Goal: Check status: Check status

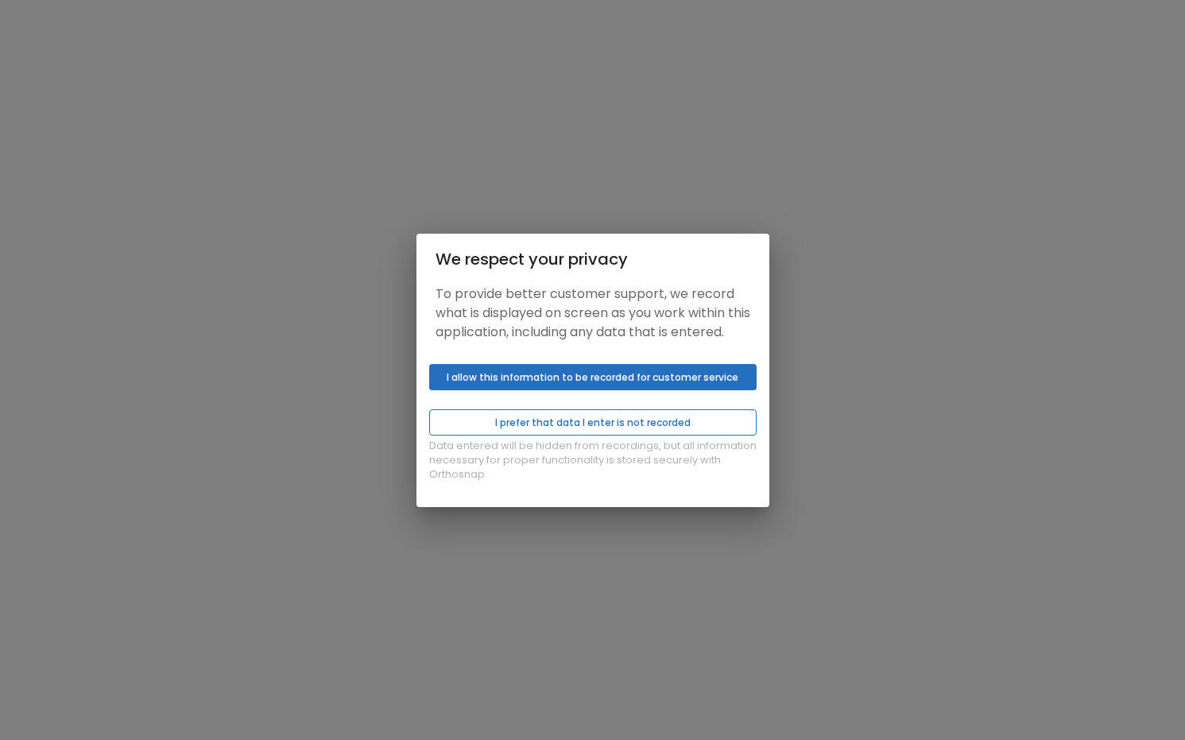
click at [539, 427] on button "I prefer that data I enter is not recorded" at bounding box center [592, 422] width 327 height 26
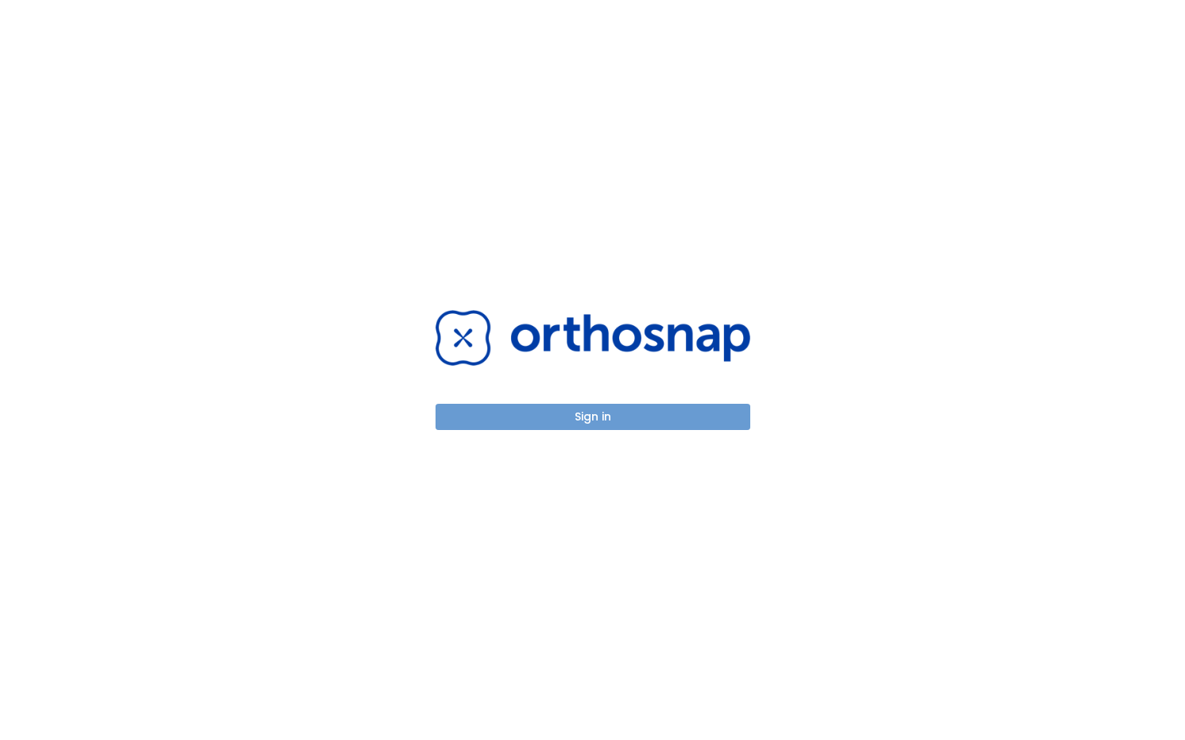
click at [537, 419] on button "Sign in" at bounding box center [592, 417] width 315 height 26
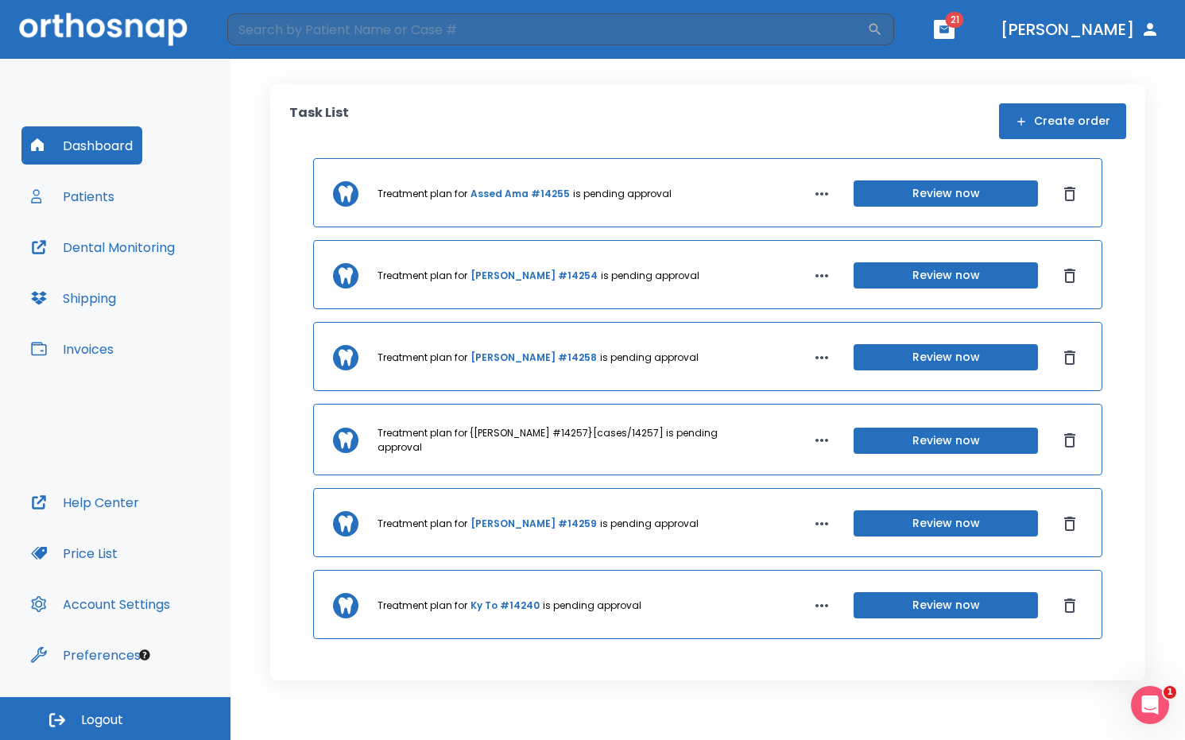
click at [930, 443] on button "Review now" at bounding box center [945, 440] width 184 height 26
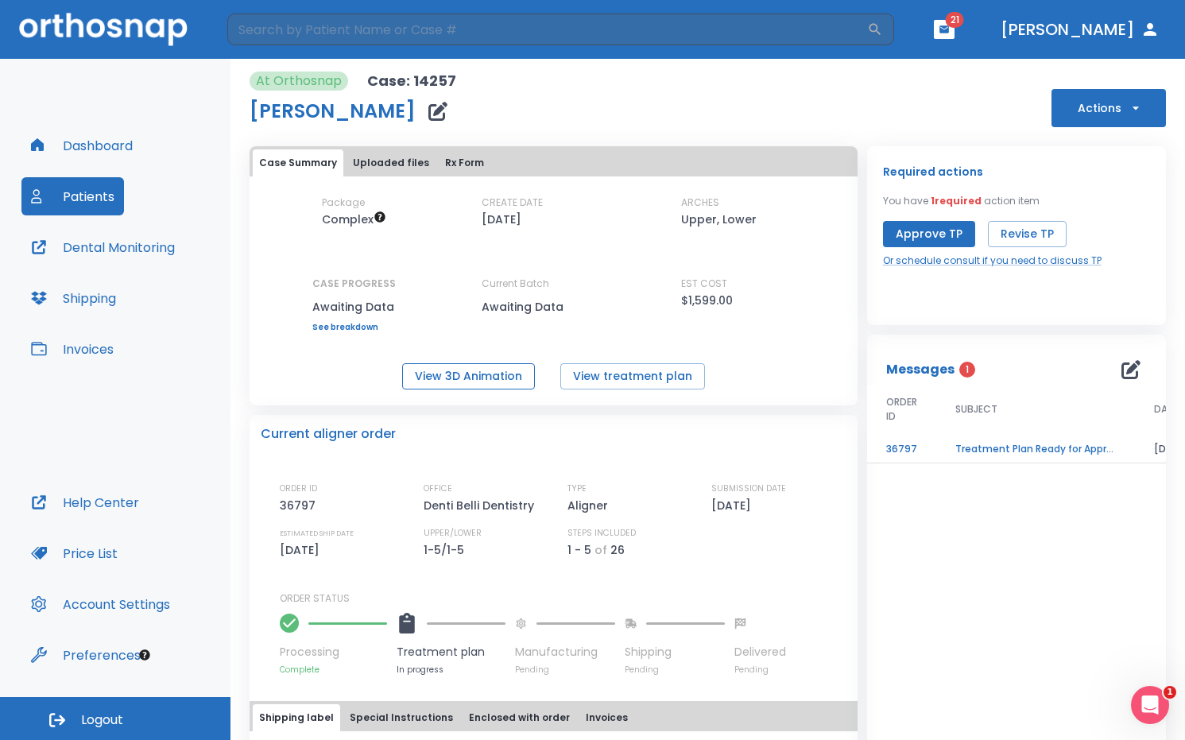
click at [456, 366] on button "View 3D Animation" at bounding box center [468, 376] width 133 height 26
